Goal: Task Accomplishment & Management: Use online tool/utility

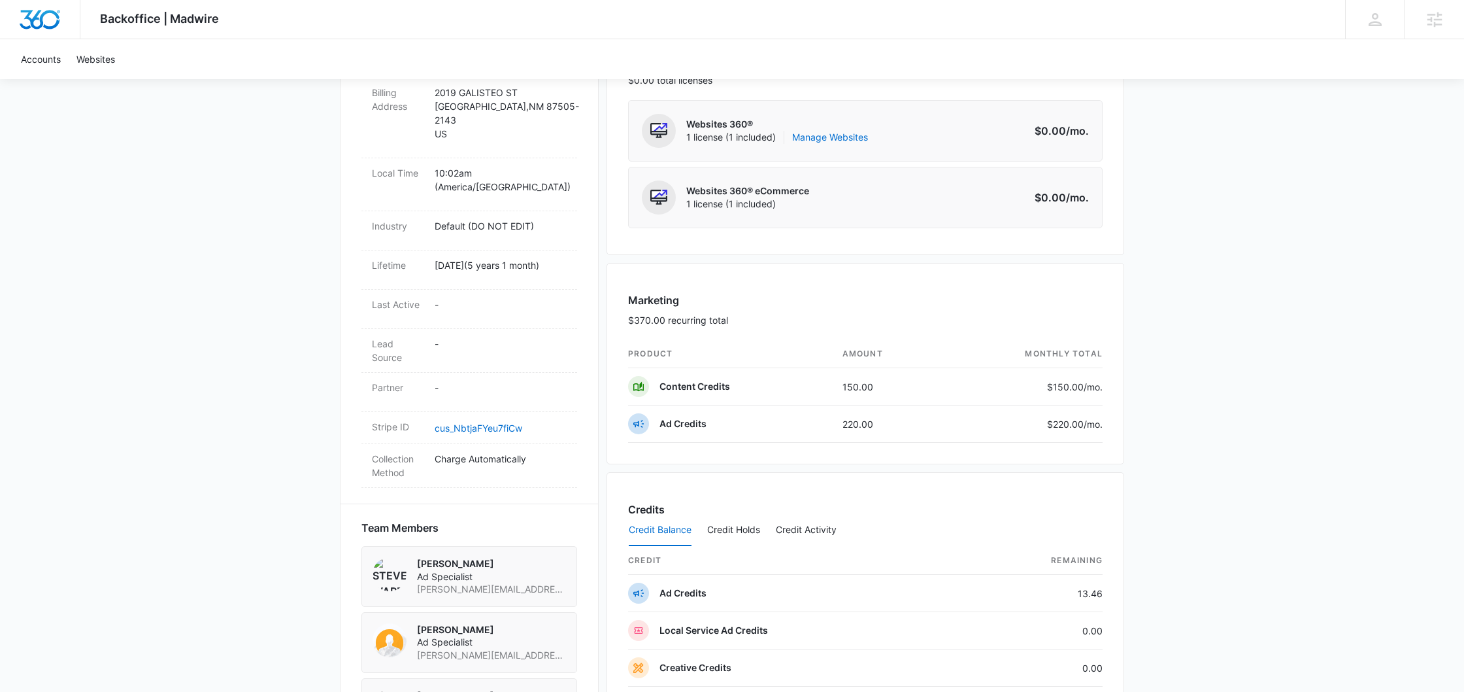
scroll to position [894, 0]
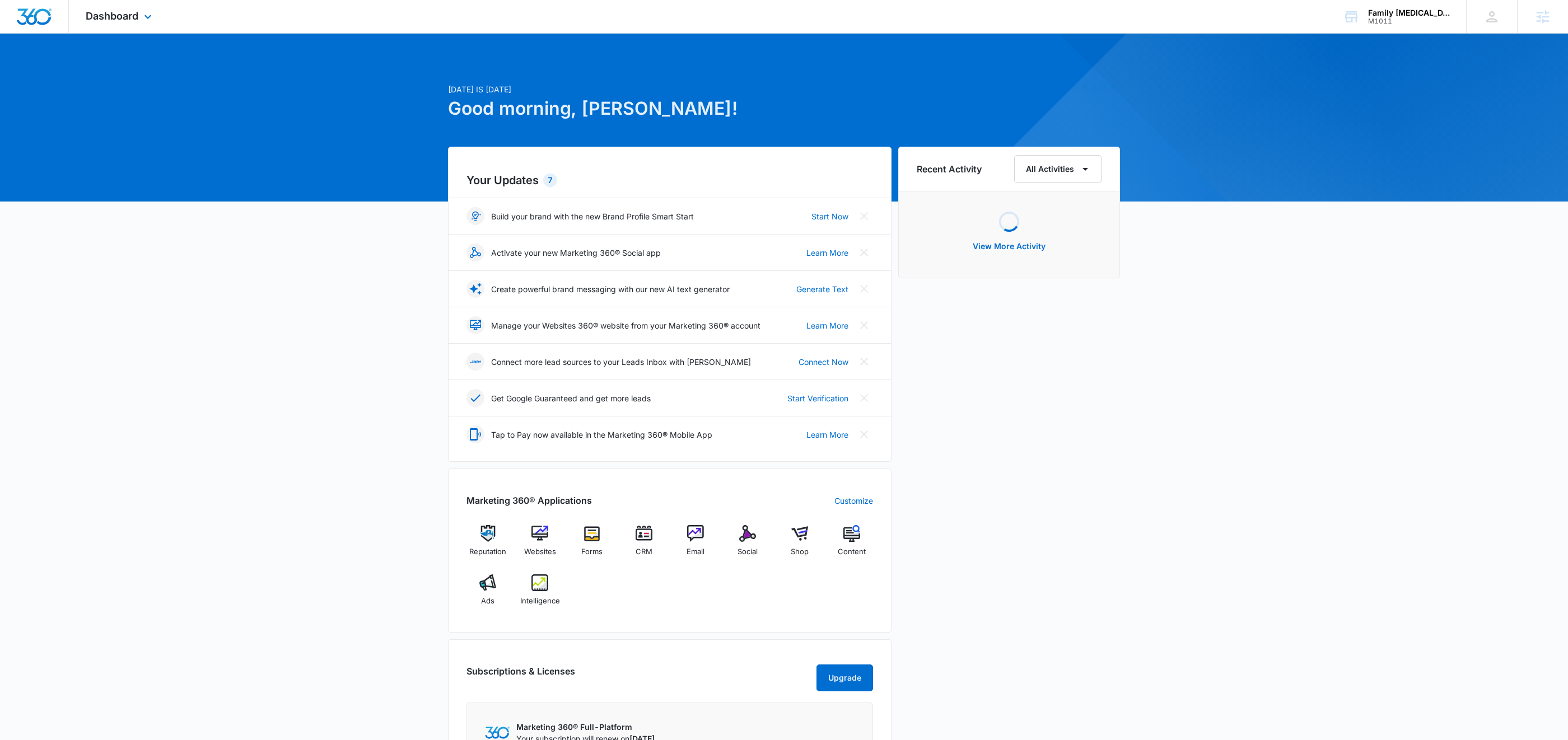
click at [150, 32] on div "Dashboard Apps Reputation Websites Forms CRM Email Social Shop Content Ads Inte…" at bounding box center [120, 16] width 103 height 33
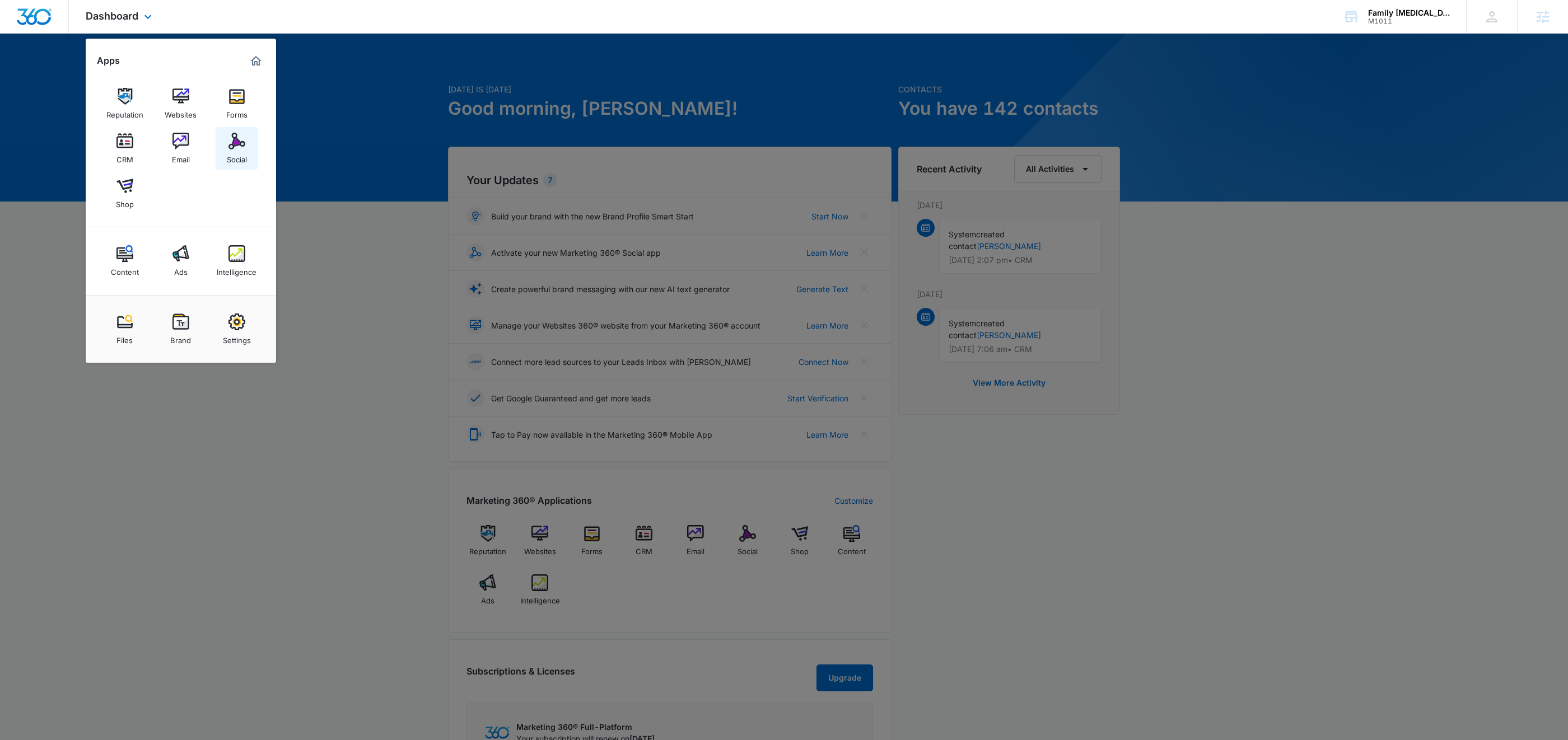
click at [249, 154] on link "Social" at bounding box center [237, 148] width 43 height 43
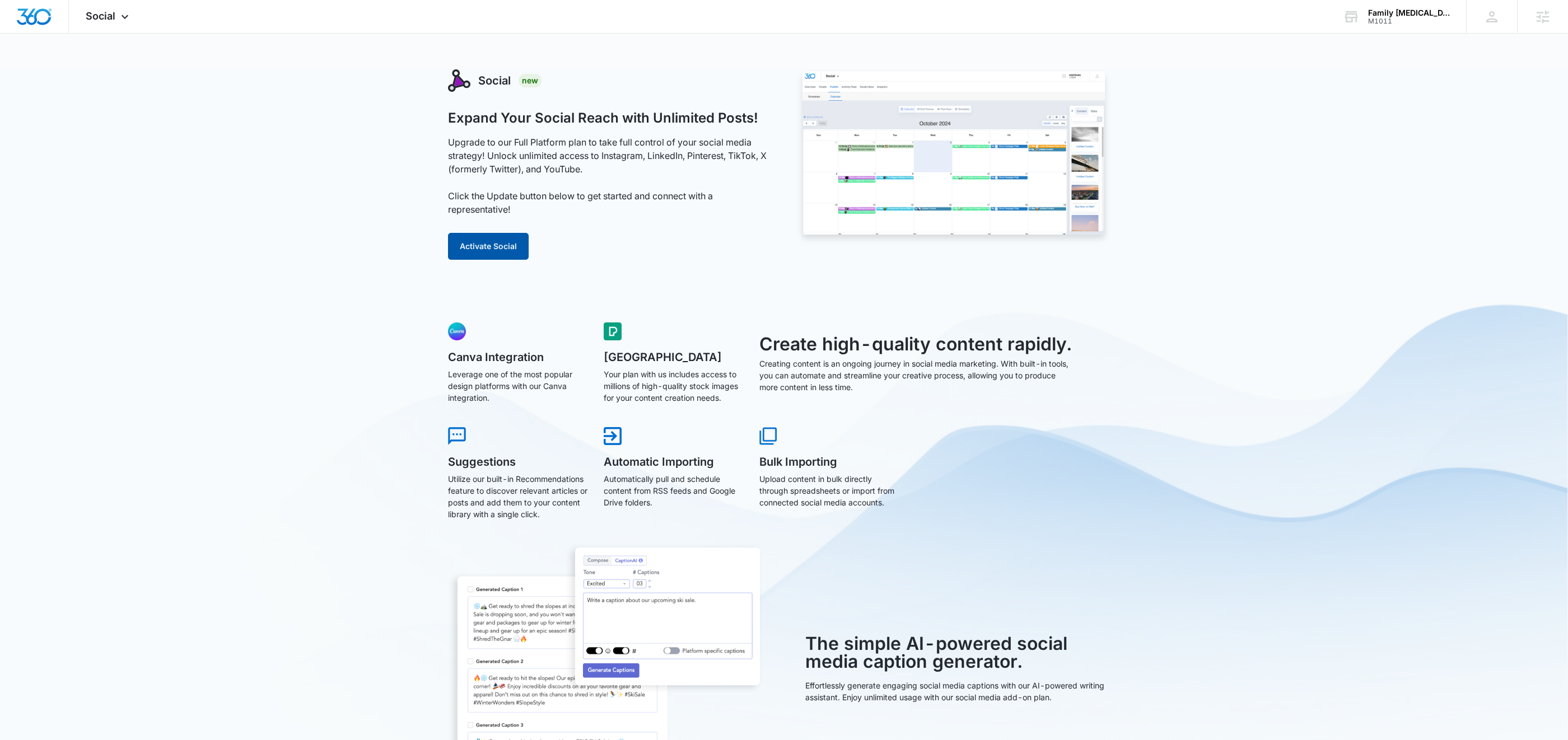
click at [482, 242] on button "Activate Social" at bounding box center [488, 246] width 81 height 27
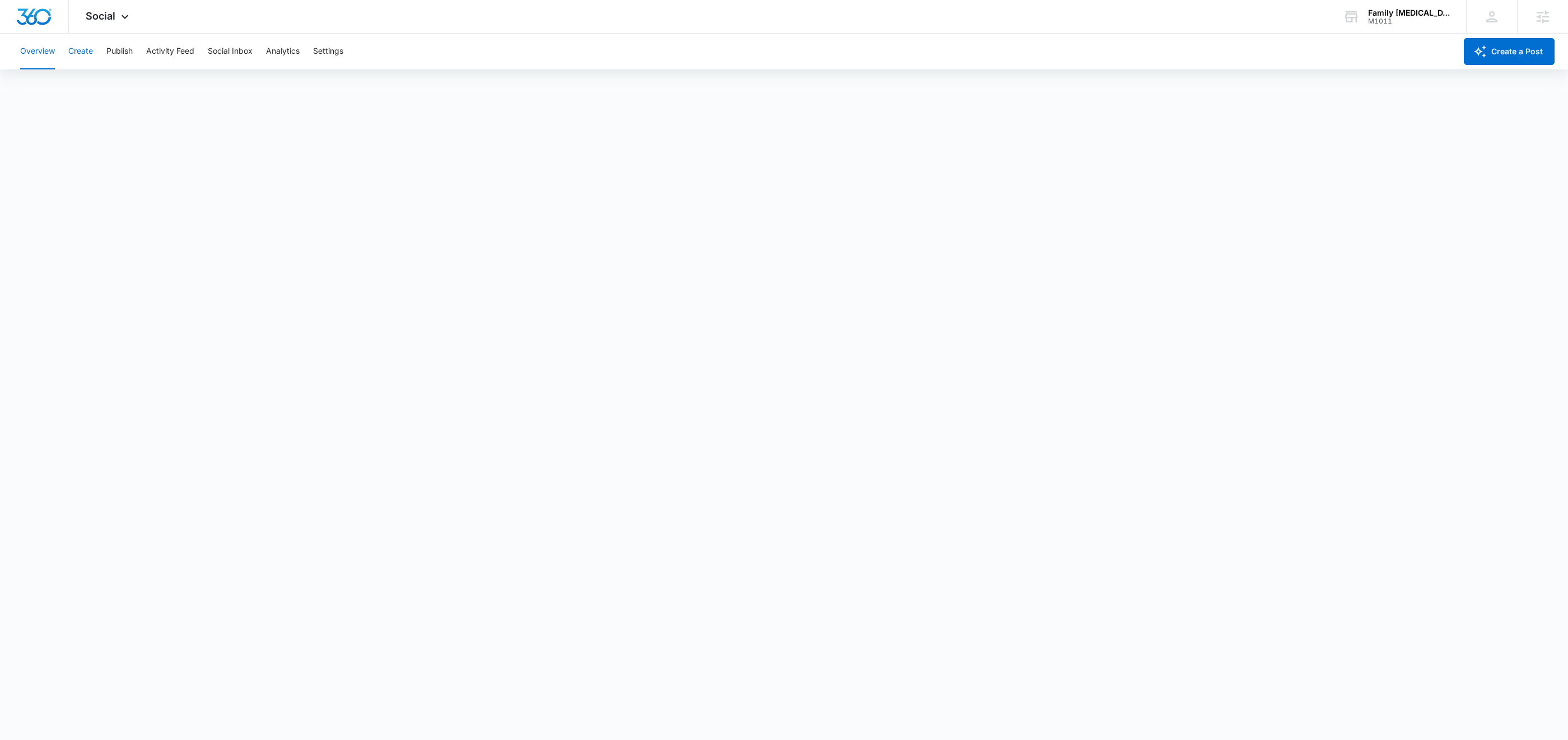
click at [70, 52] on button "Create" at bounding box center [81, 51] width 25 height 36
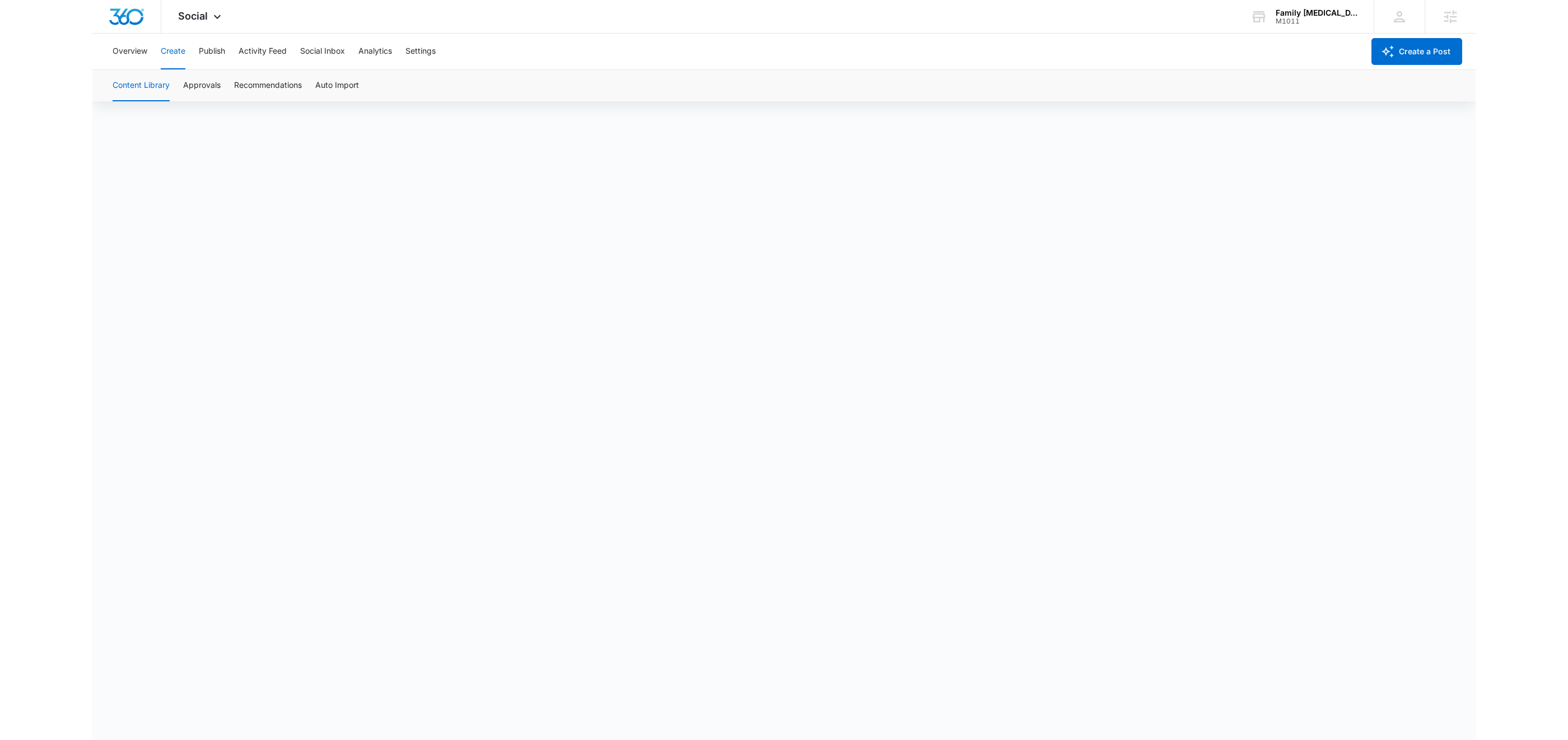
scroll to position [7, 0]
